Goal: Check status: Check status

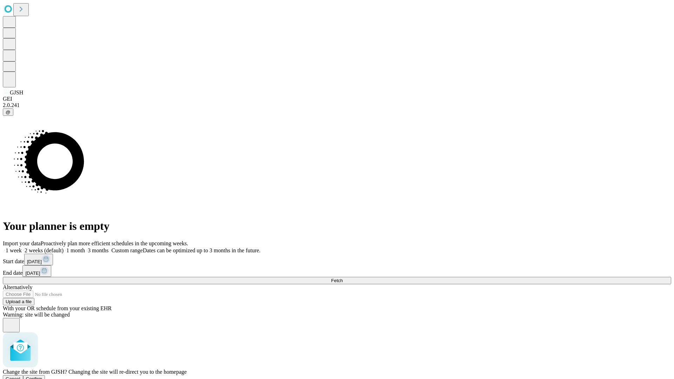
click at [42, 376] on span "Confirm" at bounding box center [34, 378] width 16 height 5
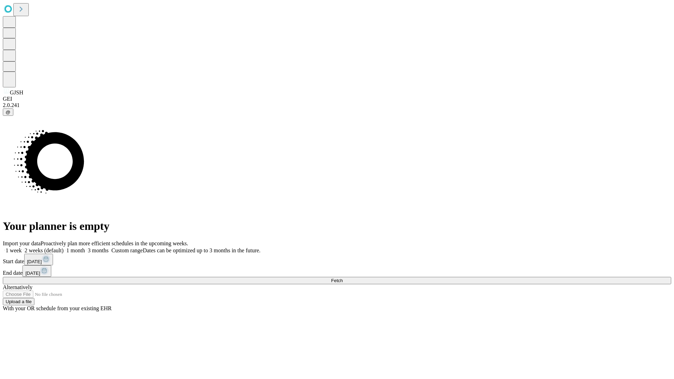
click at [22, 247] on label "1 week" at bounding box center [12, 250] width 19 height 6
click at [342, 278] on span "Fetch" at bounding box center [337, 280] width 12 height 5
